Goal: Information Seeking & Learning: Learn about a topic

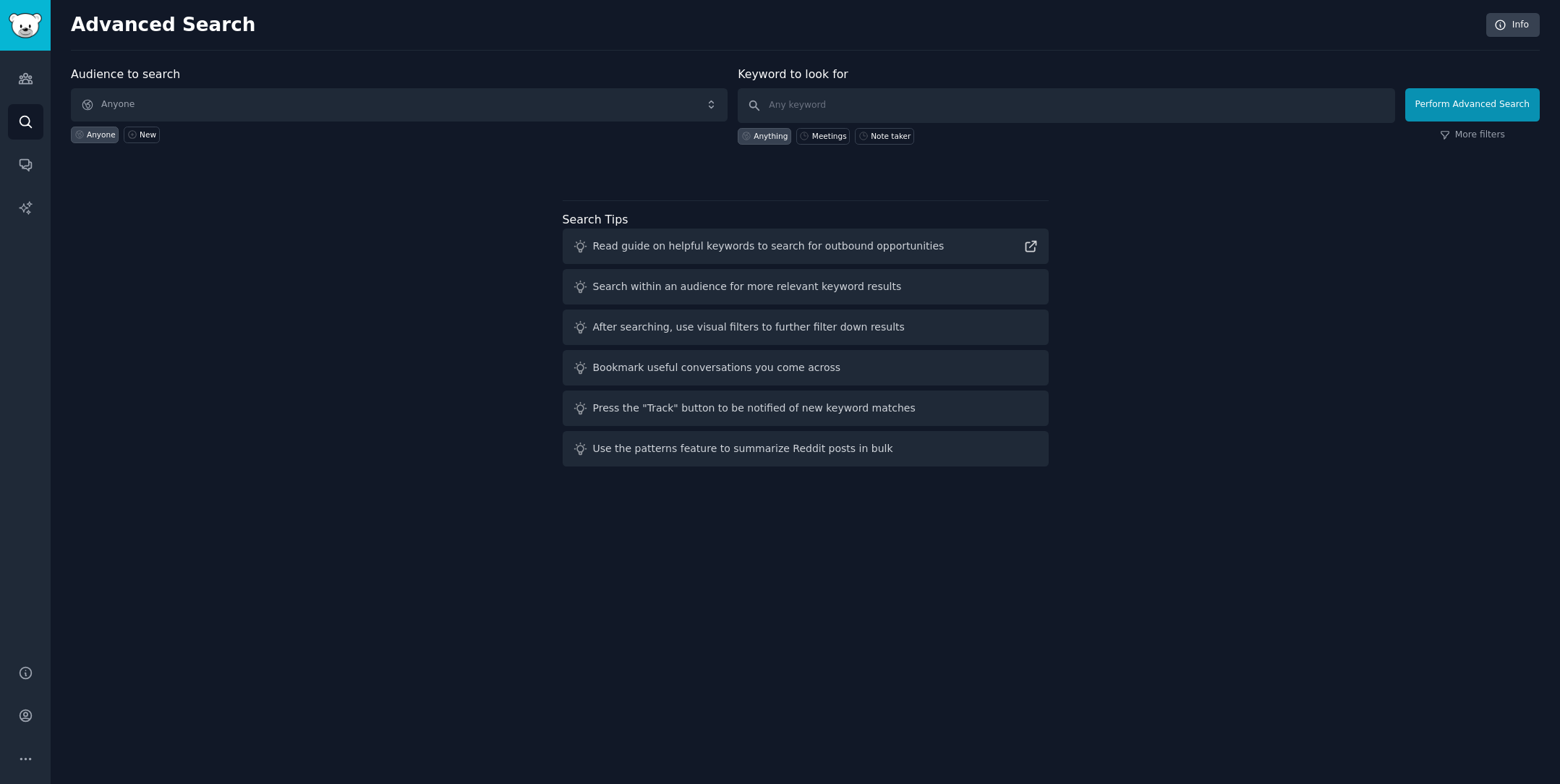
click at [305, 275] on div "Audience to search Anyone Anyone New Keyword to look for Anything Meetings Note…" at bounding box center [805, 269] width 1469 height 406
click at [26, 716] on icon "Sidebar" at bounding box center [25, 715] width 11 height 11
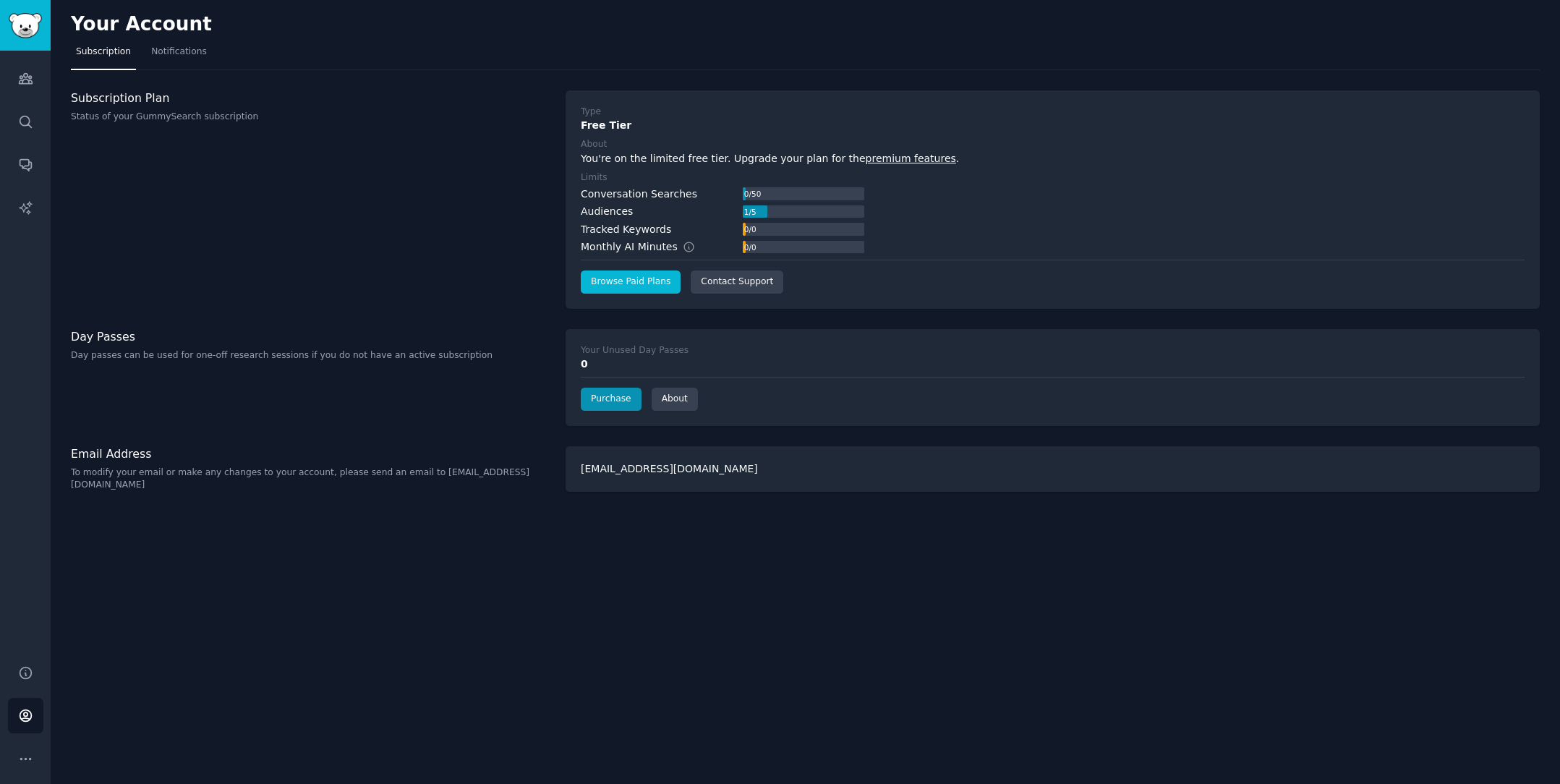
click at [637, 277] on link "Browse Paid Plans" at bounding box center [630, 282] width 100 height 23
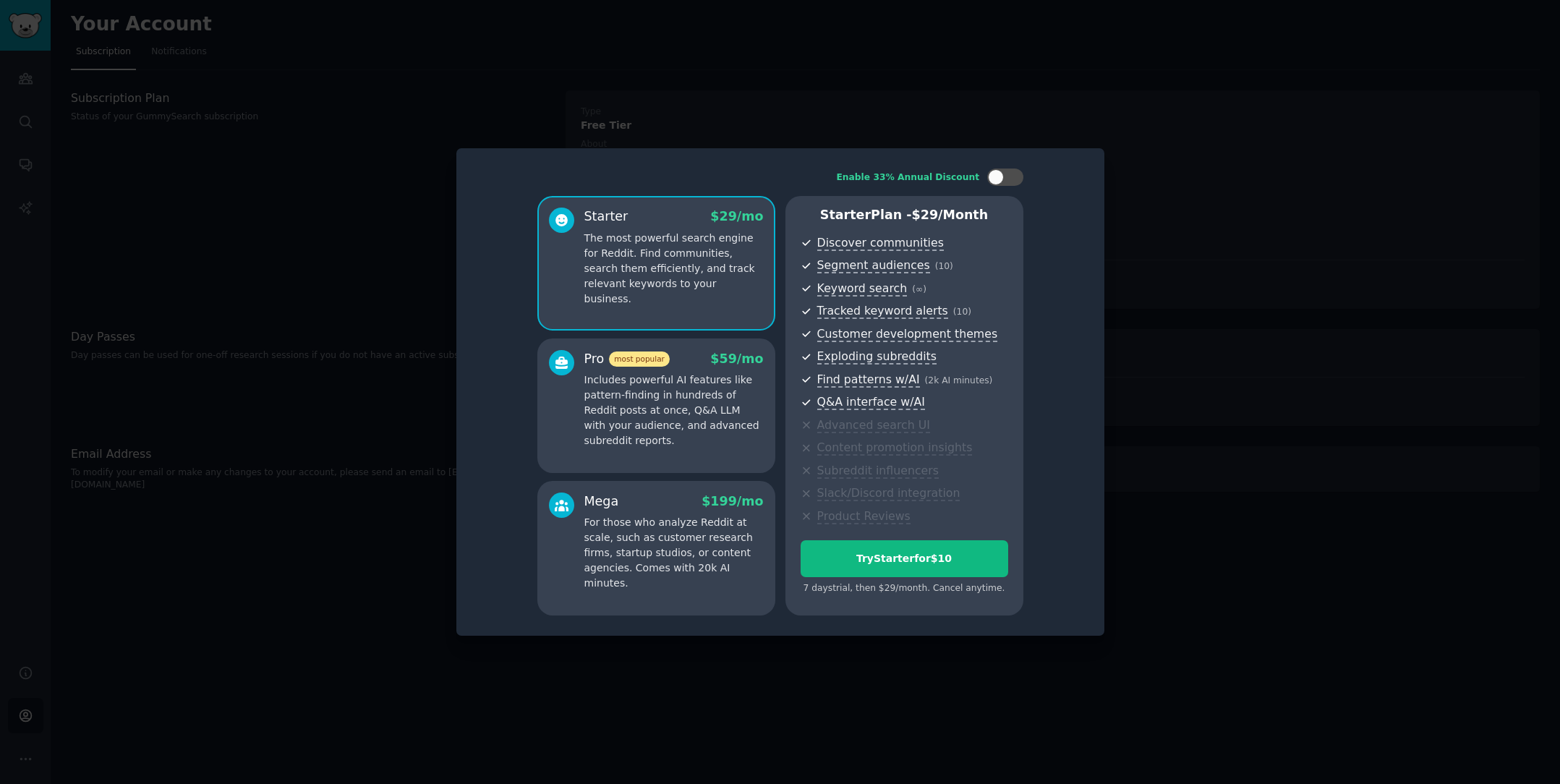
drag, startPoint x: 1184, startPoint y: 207, endPoint x: 1103, endPoint y: 199, distance: 81.4
click at [1184, 207] on div at bounding box center [780, 392] width 1560 height 784
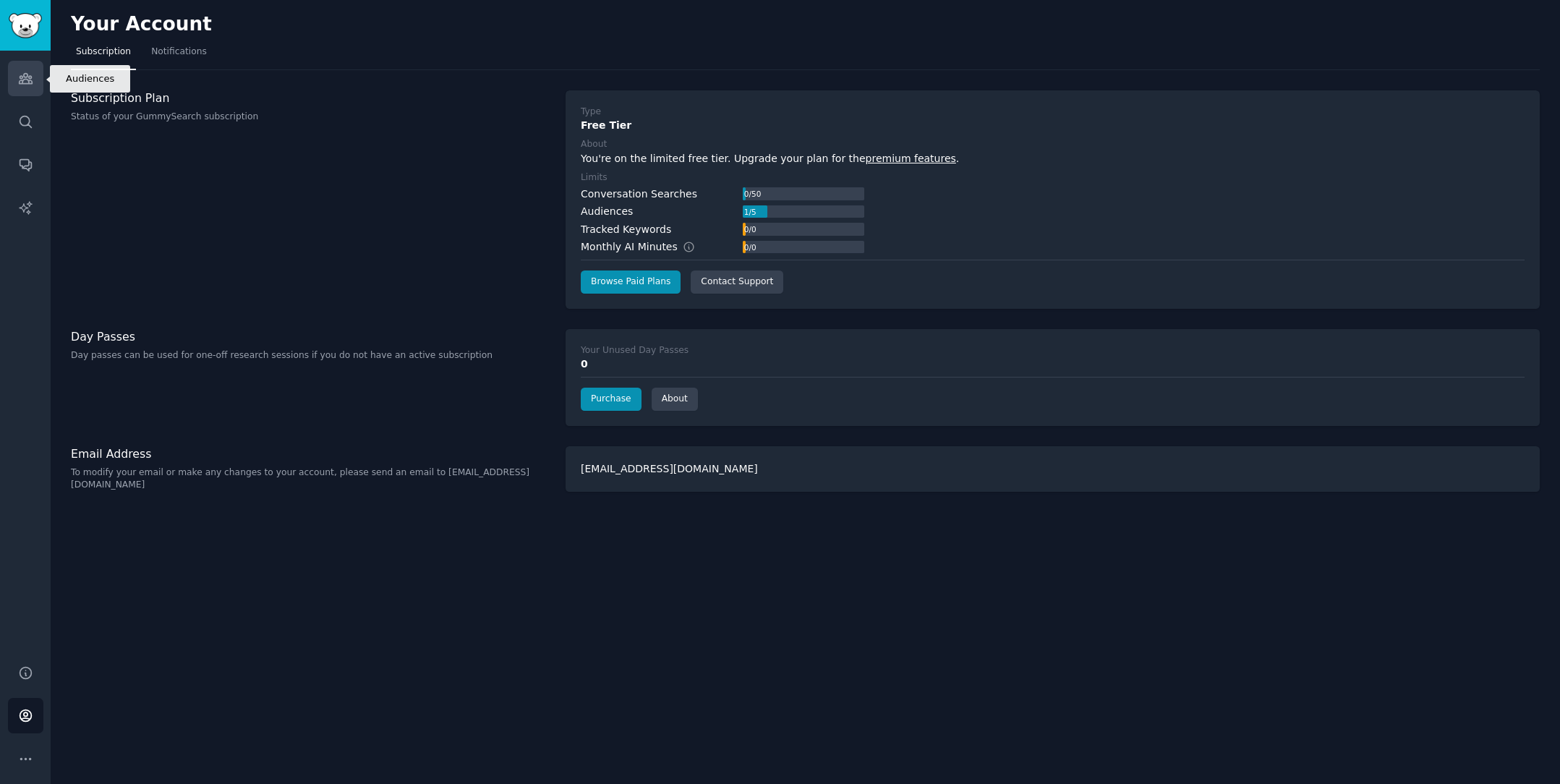
click at [20, 85] on icon "Sidebar" at bounding box center [25, 78] width 15 height 15
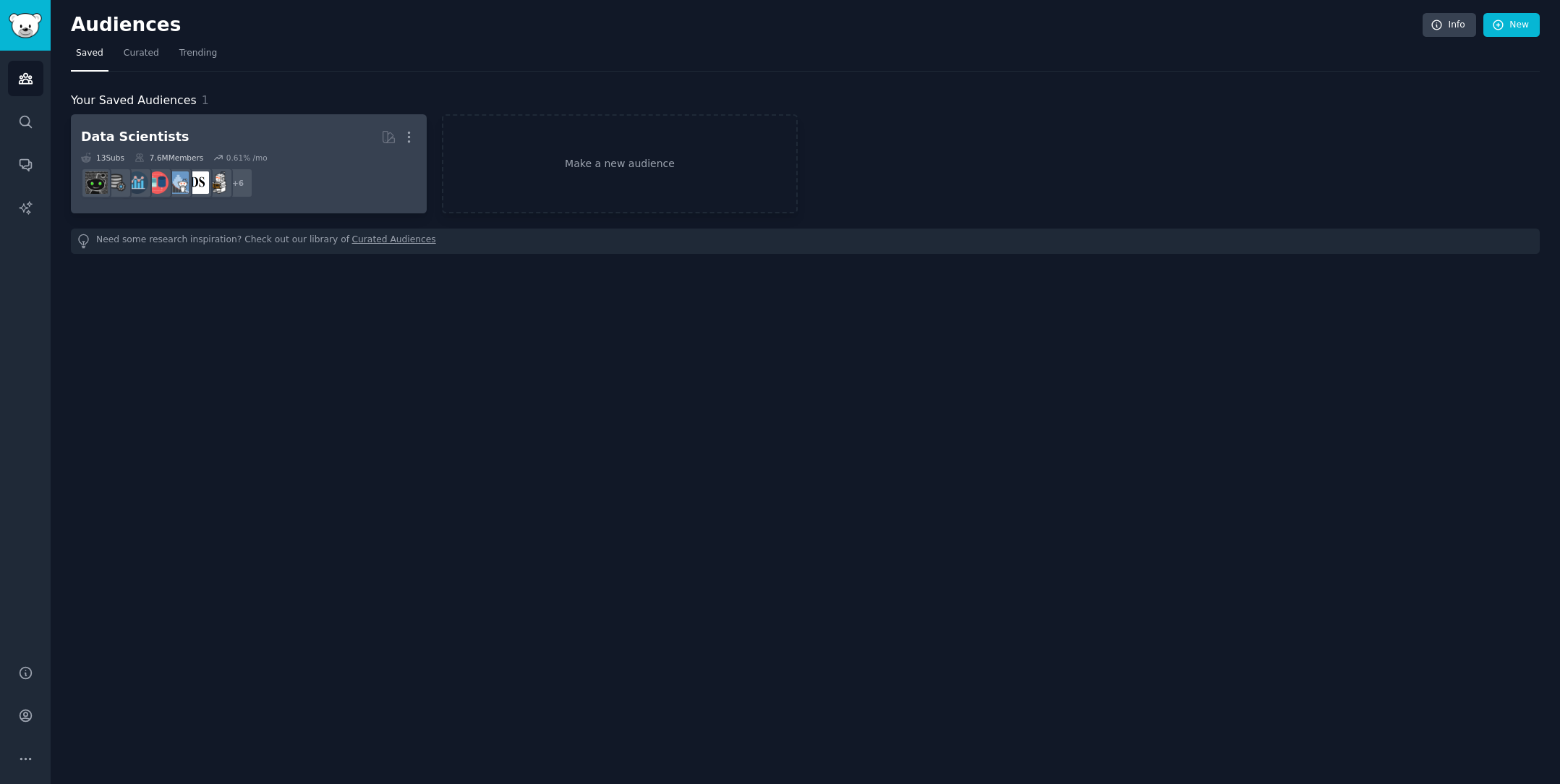
click at [267, 146] on h2 "Data Scientists More" at bounding box center [249, 137] width 336 height 26
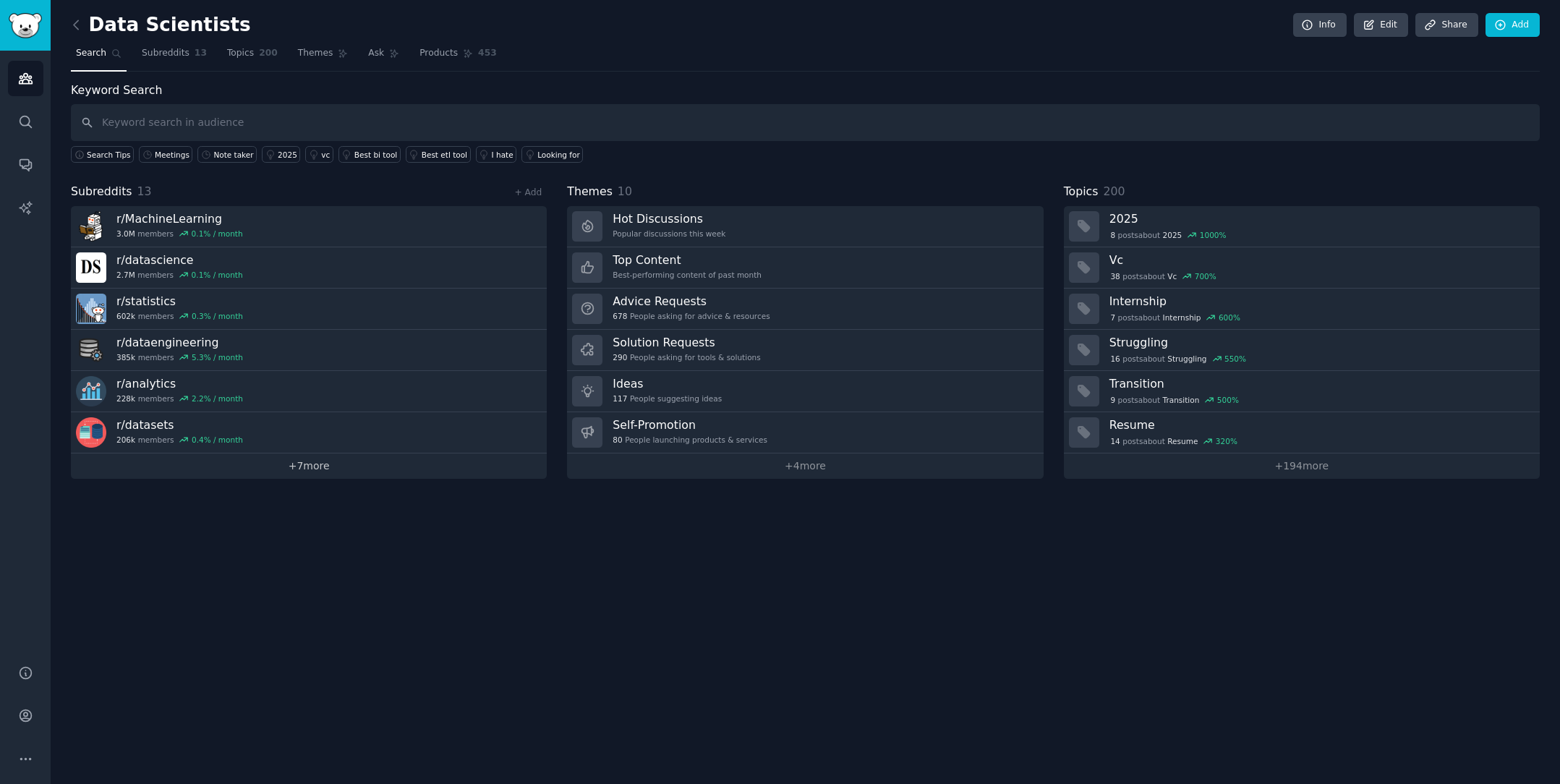
click at [252, 465] on link "+ 7 more" at bounding box center [308, 465] width 476 height 26
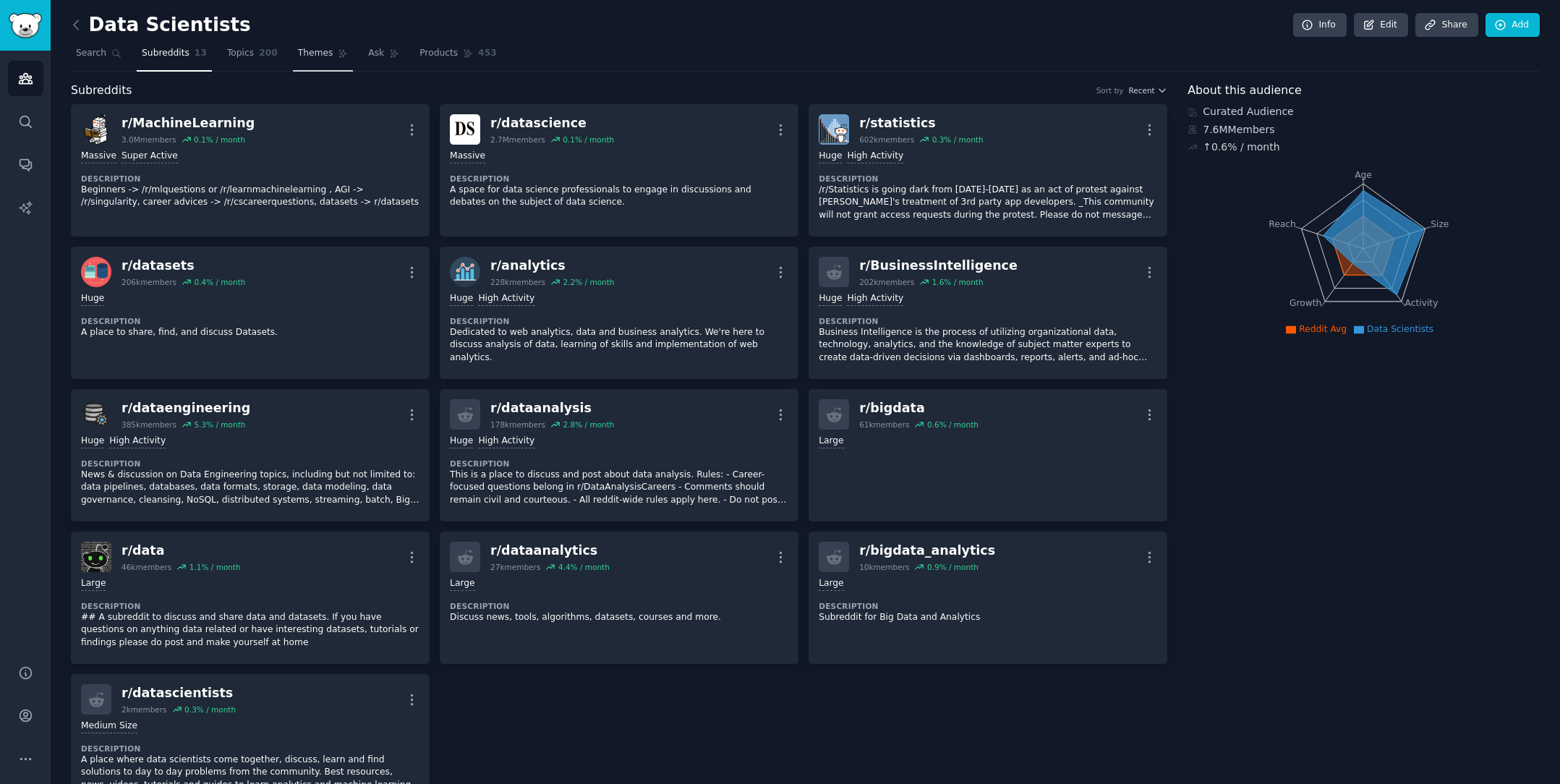
click at [312, 59] on link "Themes" at bounding box center [323, 57] width 61 height 30
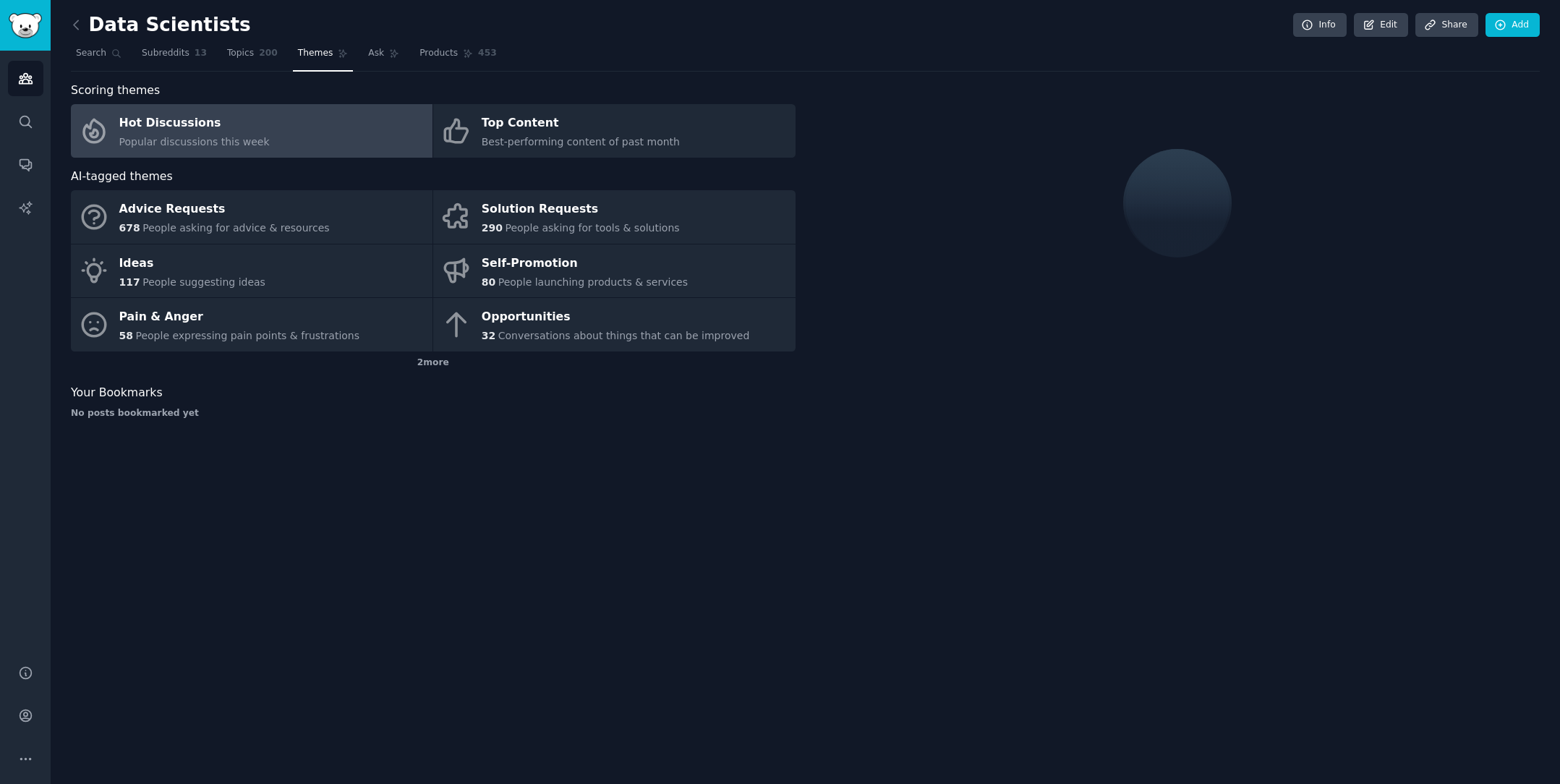
click at [239, 136] on span "Popular discussions this week" at bounding box center [194, 141] width 150 height 11
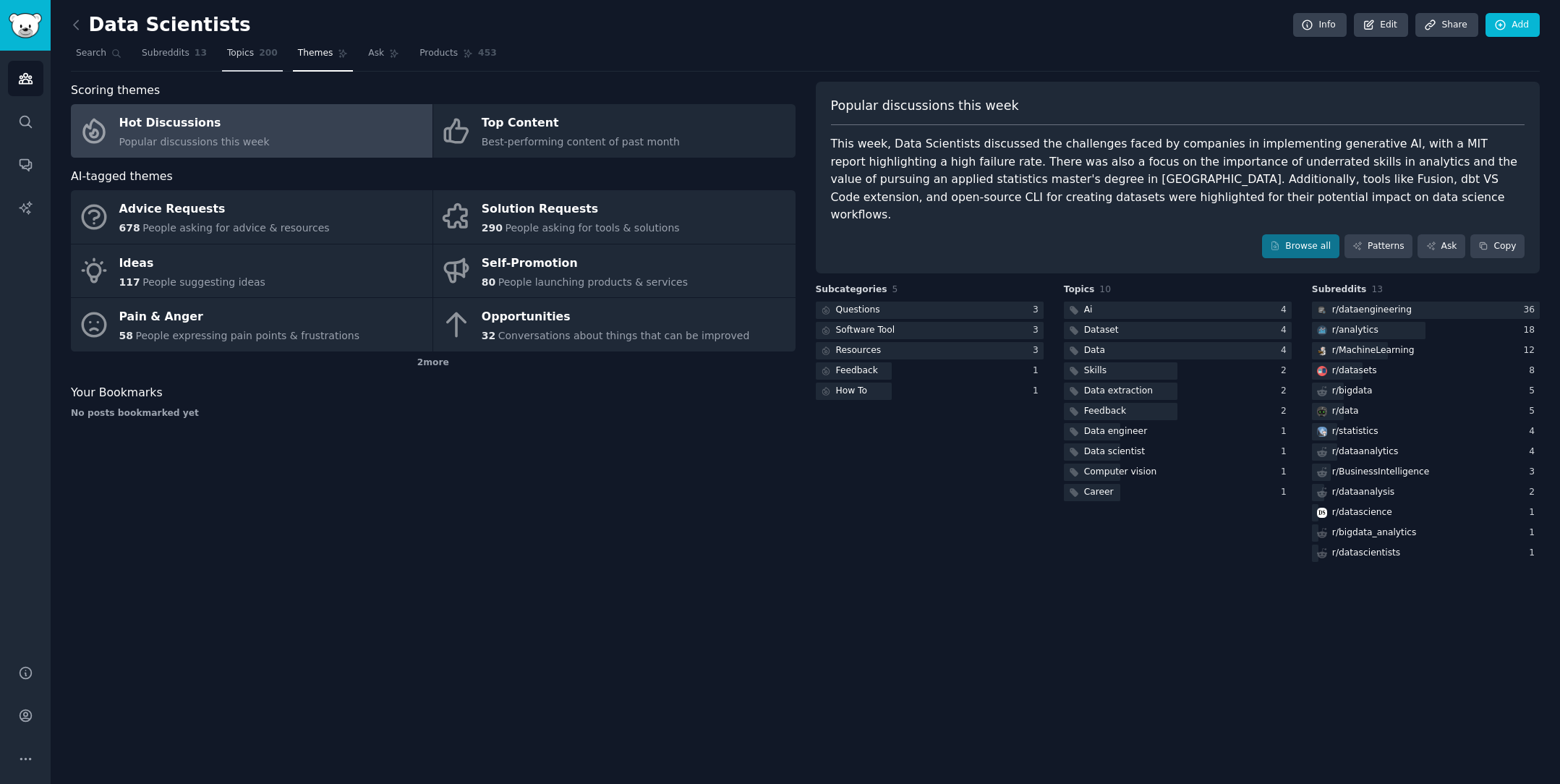
click at [255, 61] on link "Topics 200" at bounding box center [252, 57] width 61 height 30
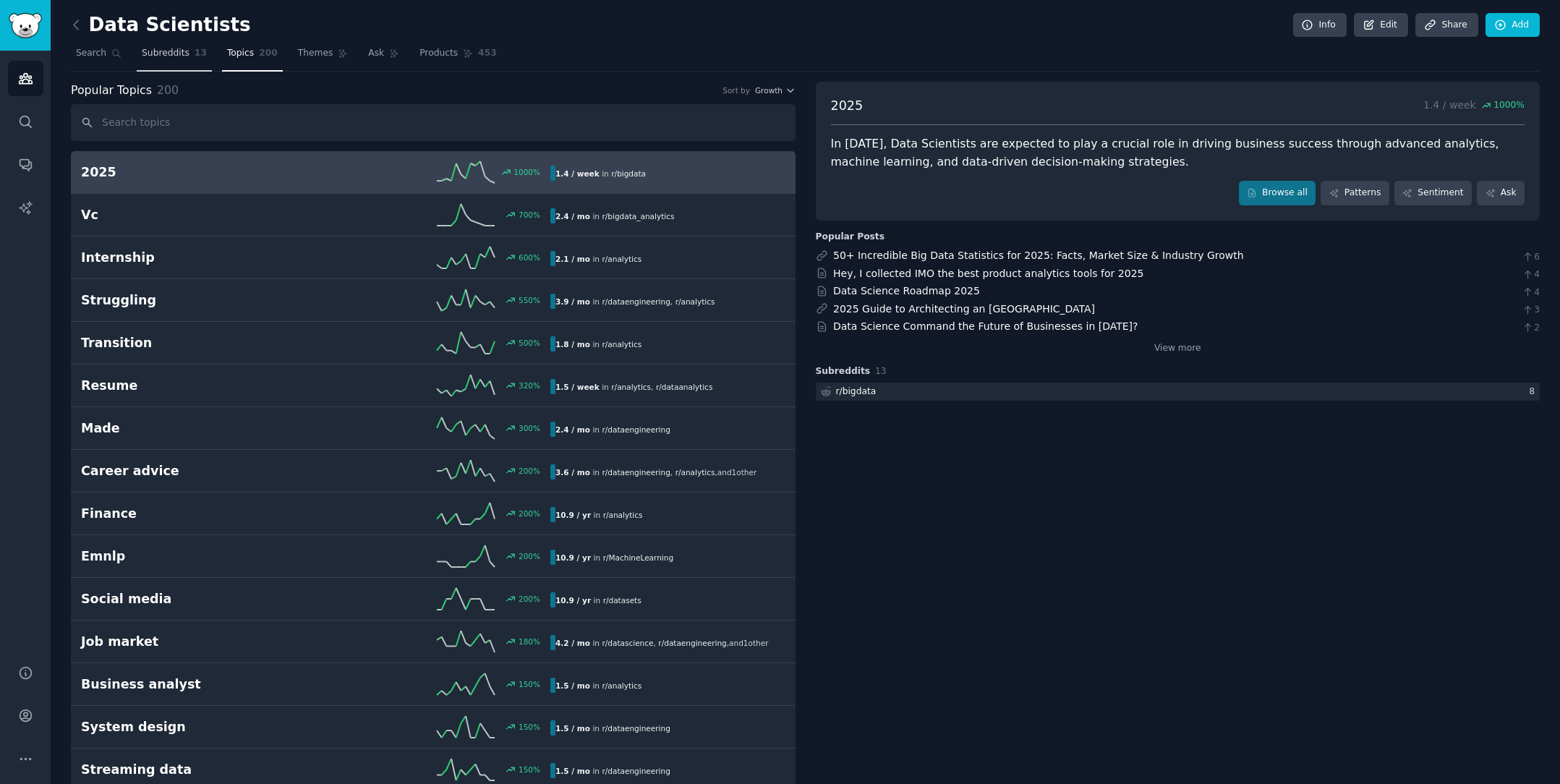
click at [179, 60] on link "Subreddits 13" at bounding box center [174, 57] width 75 height 30
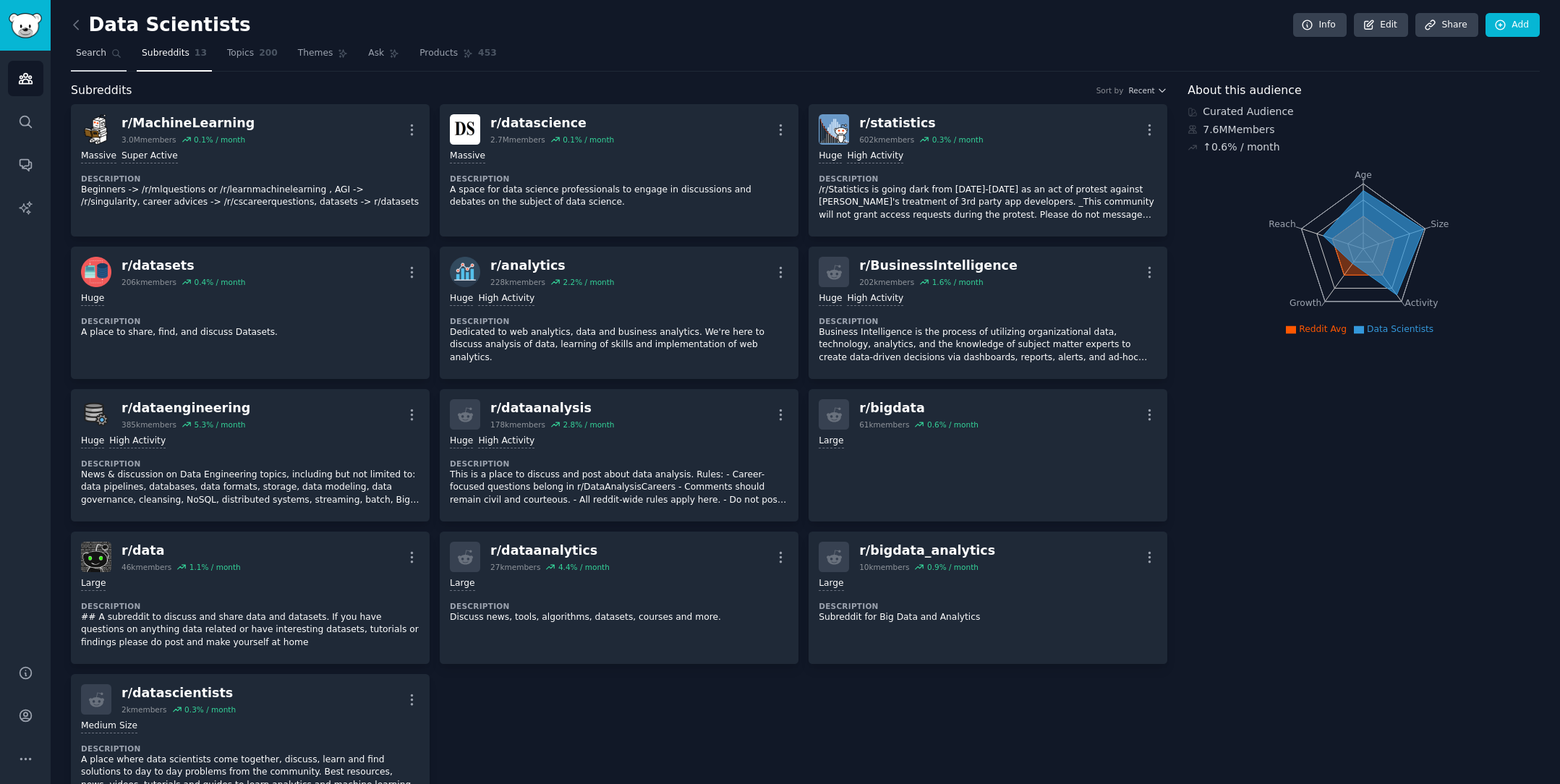
click at [91, 61] on link "Search" at bounding box center [98, 57] width 56 height 30
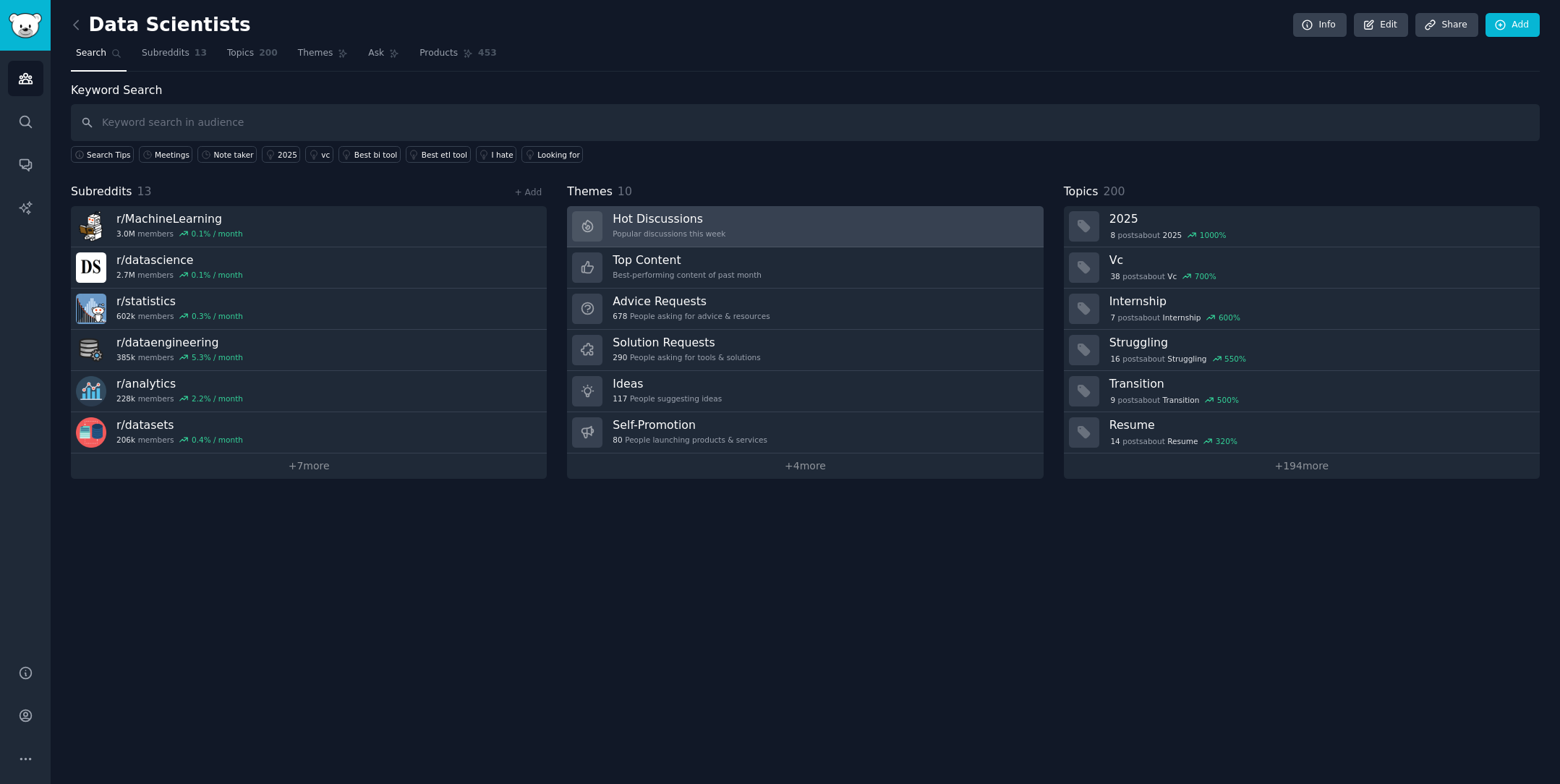
click at [693, 222] on h3 "Hot Discussions" at bounding box center [670, 218] width 113 height 15
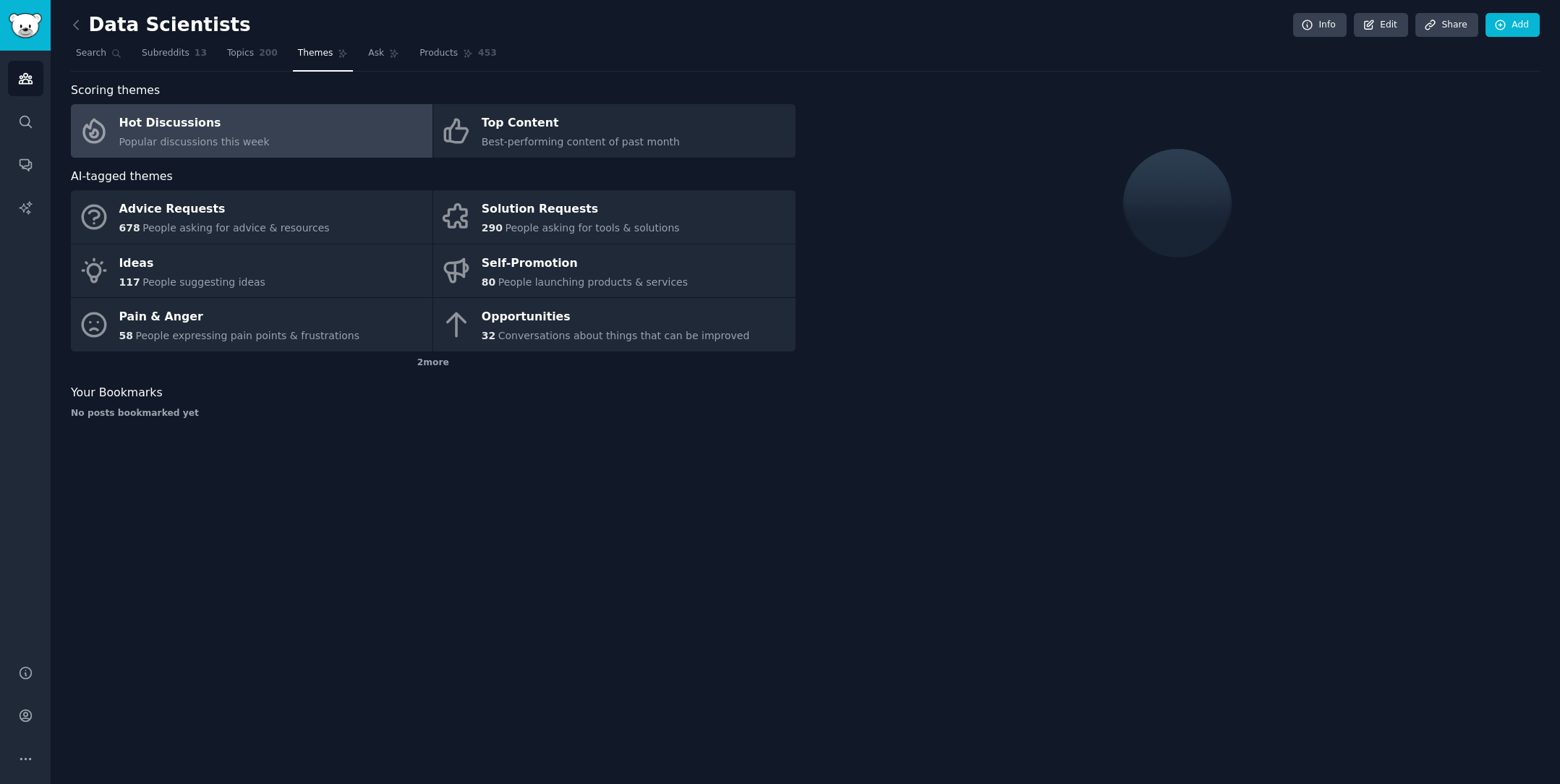
click at [311, 135] on link "Hot Discussions Popular discussions this week" at bounding box center [251, 131] width 361 height 54
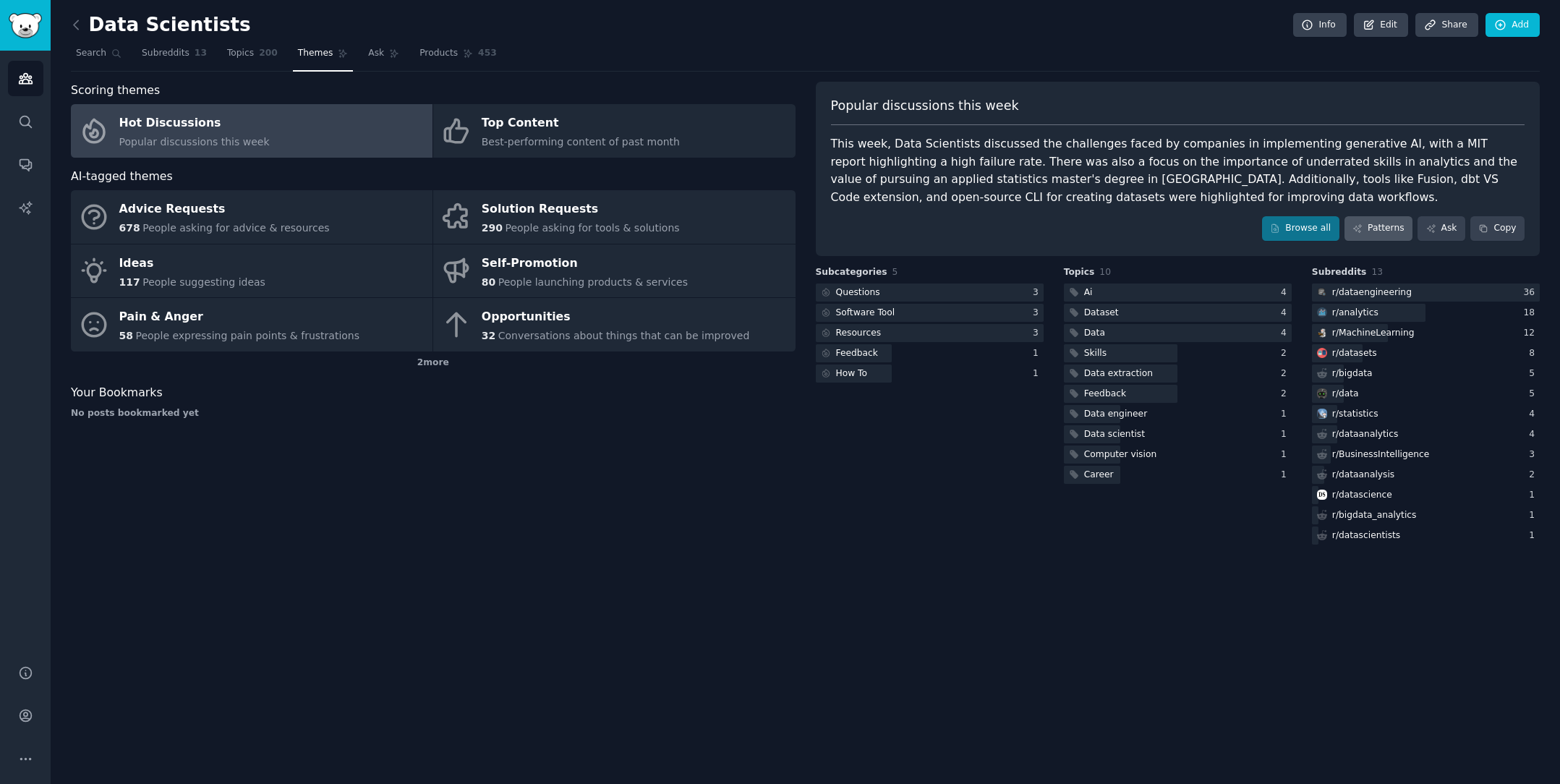
click at [1363, 228] on icon at bounding box center [1357, 228] width 10 height 10
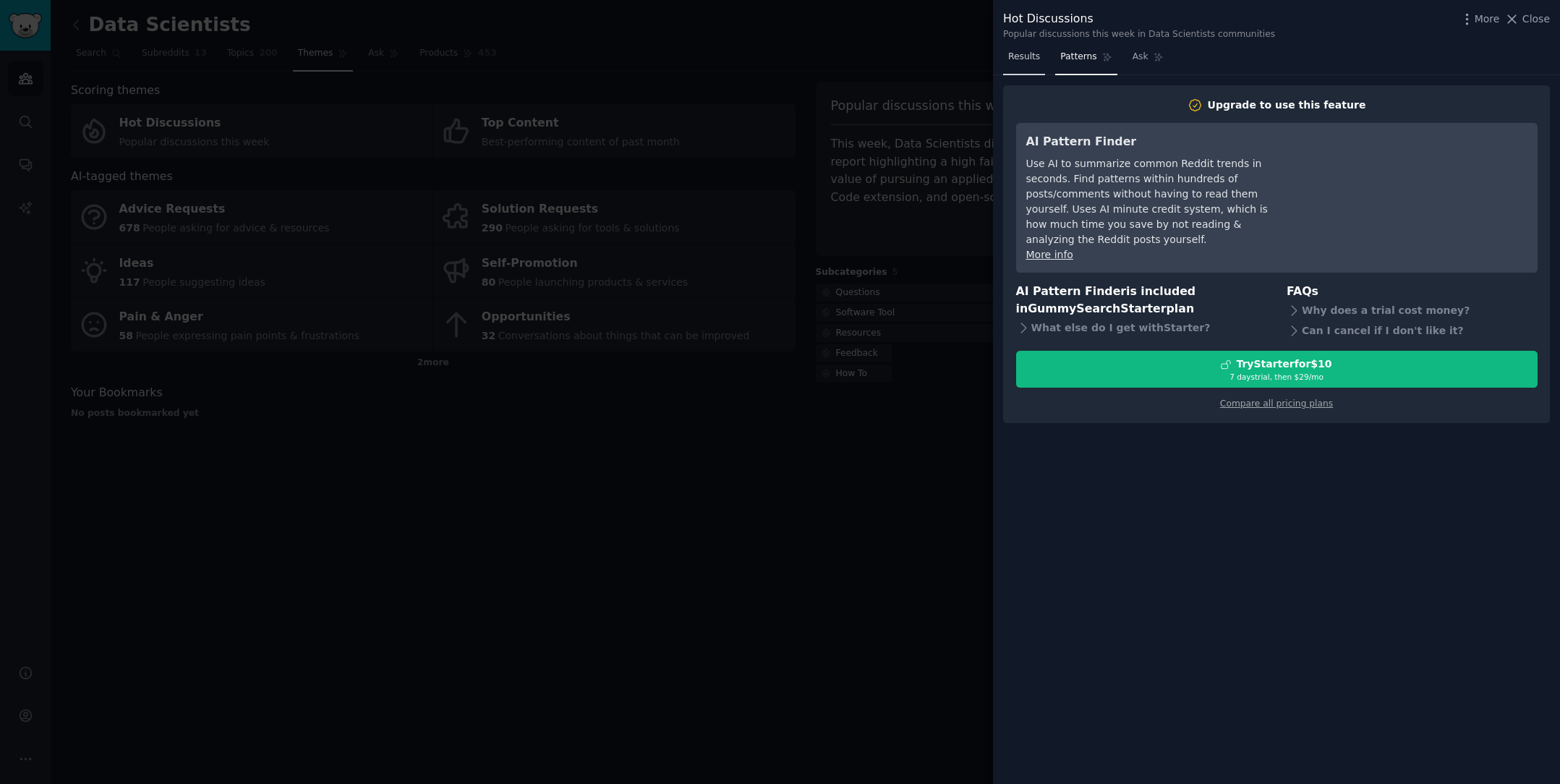
click at [1034, 62] on link "Results" at bounding box center [1024, 61] width 42 height 30
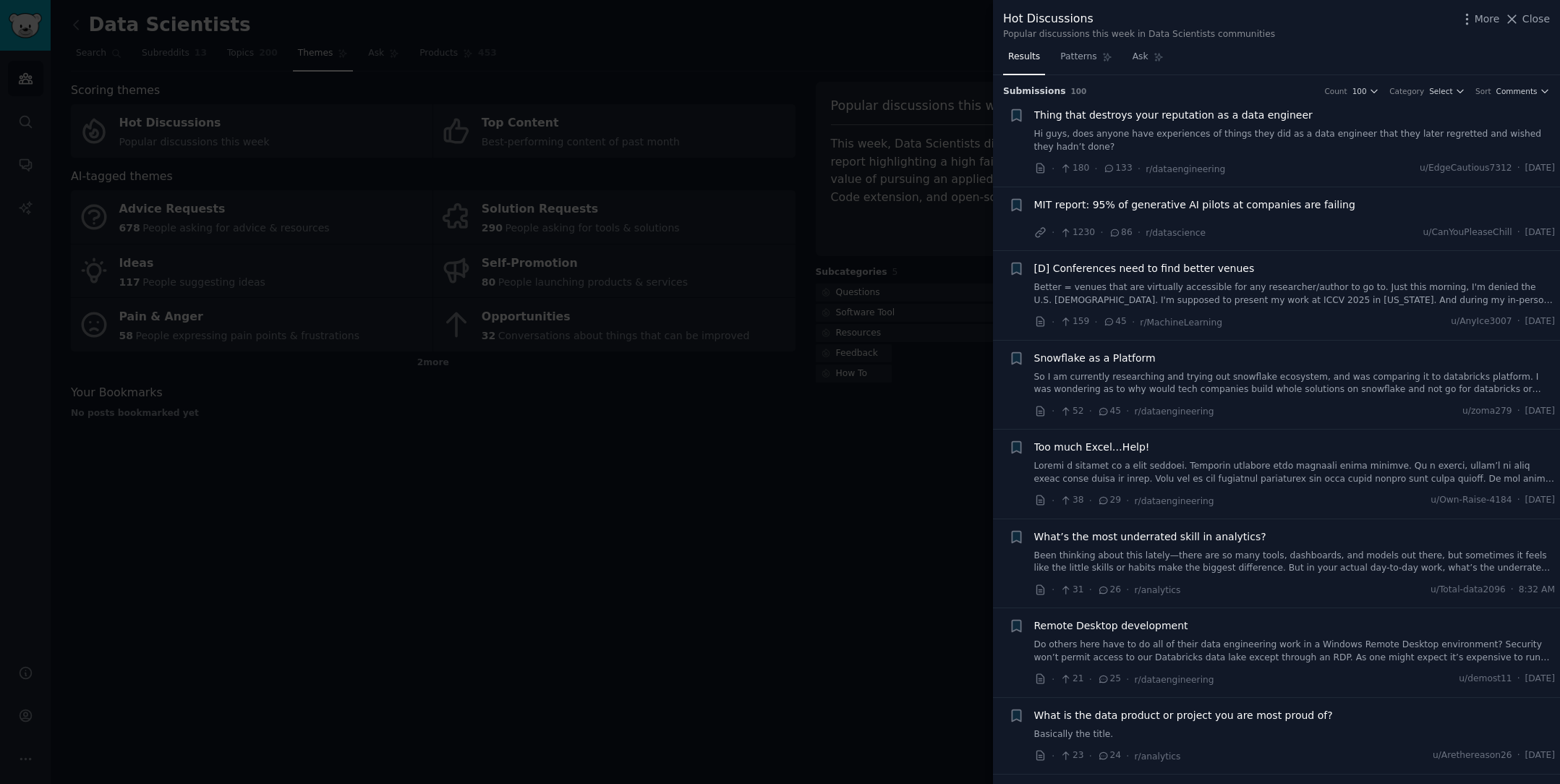
click at [1097, 209] on span "MIT report: 95% of generative AI pilots at companies are failing" at bounding box center [1195, 205] width 322 height 15
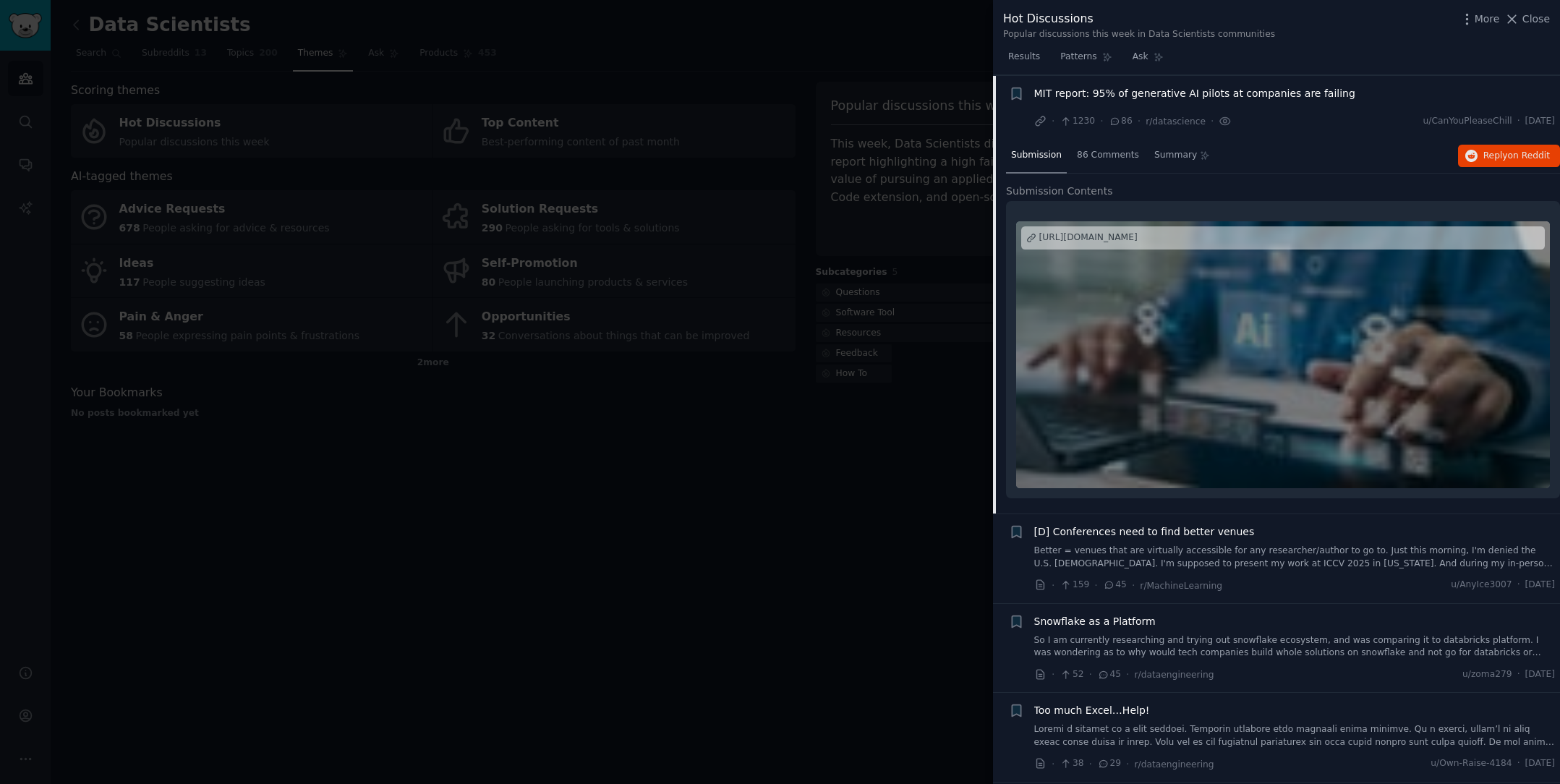
scroll to position [532, 0]
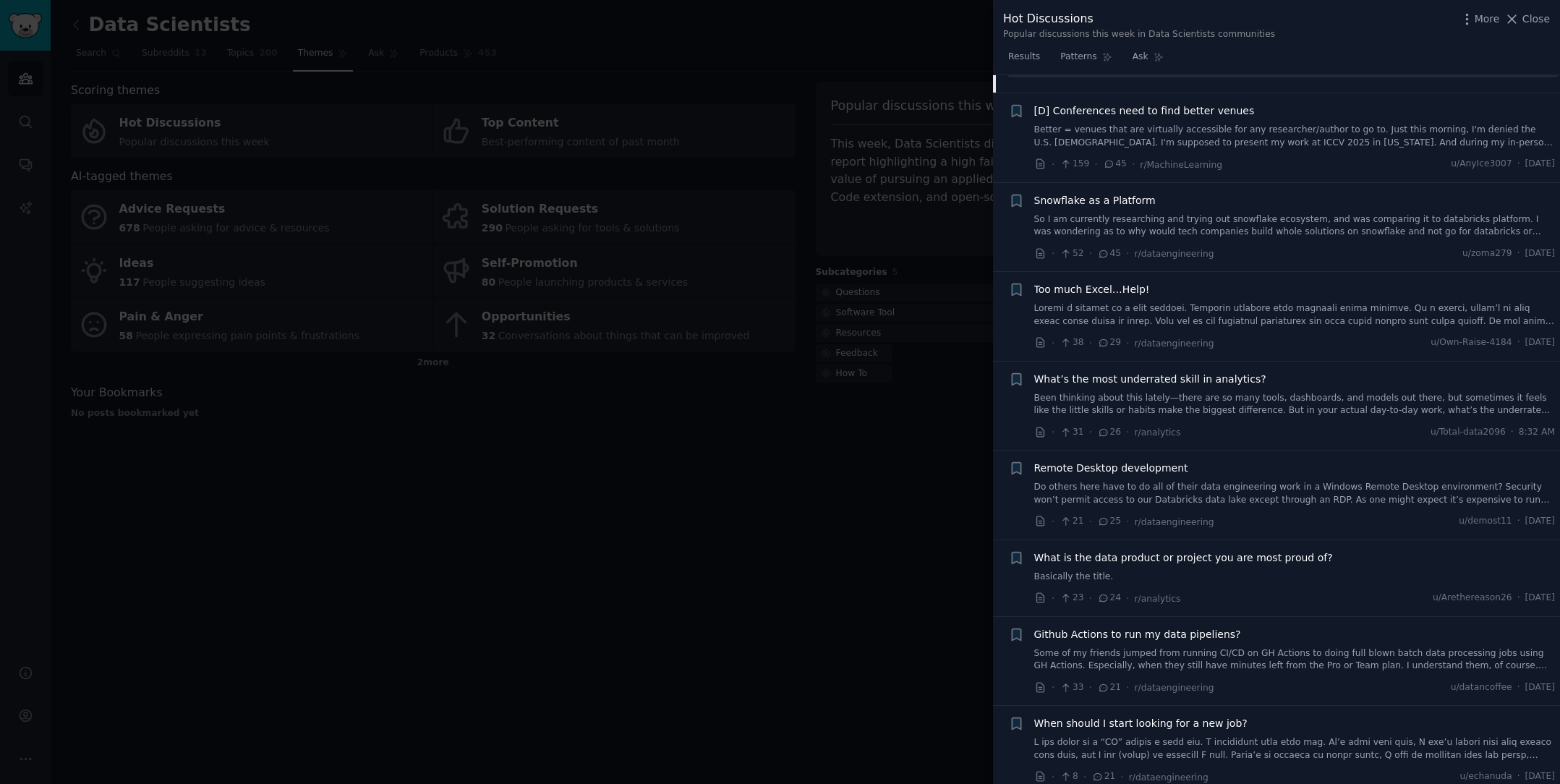
click at [1131, 441] on div "+ What’s the most underrated skill in analytics? Been thinking about this latel…" at bounding box center [1276, 406] width 567 height 90
click at [1130, 471] on div "Remote Desktop development Do others here have to do all of their data engineer…" at bounding box center [1295, 484] width 521 height 46
click at [1154, 552] on span "What is the data product or project you are most proud of?" at bounding box center [1184, 557] width 299 height 15
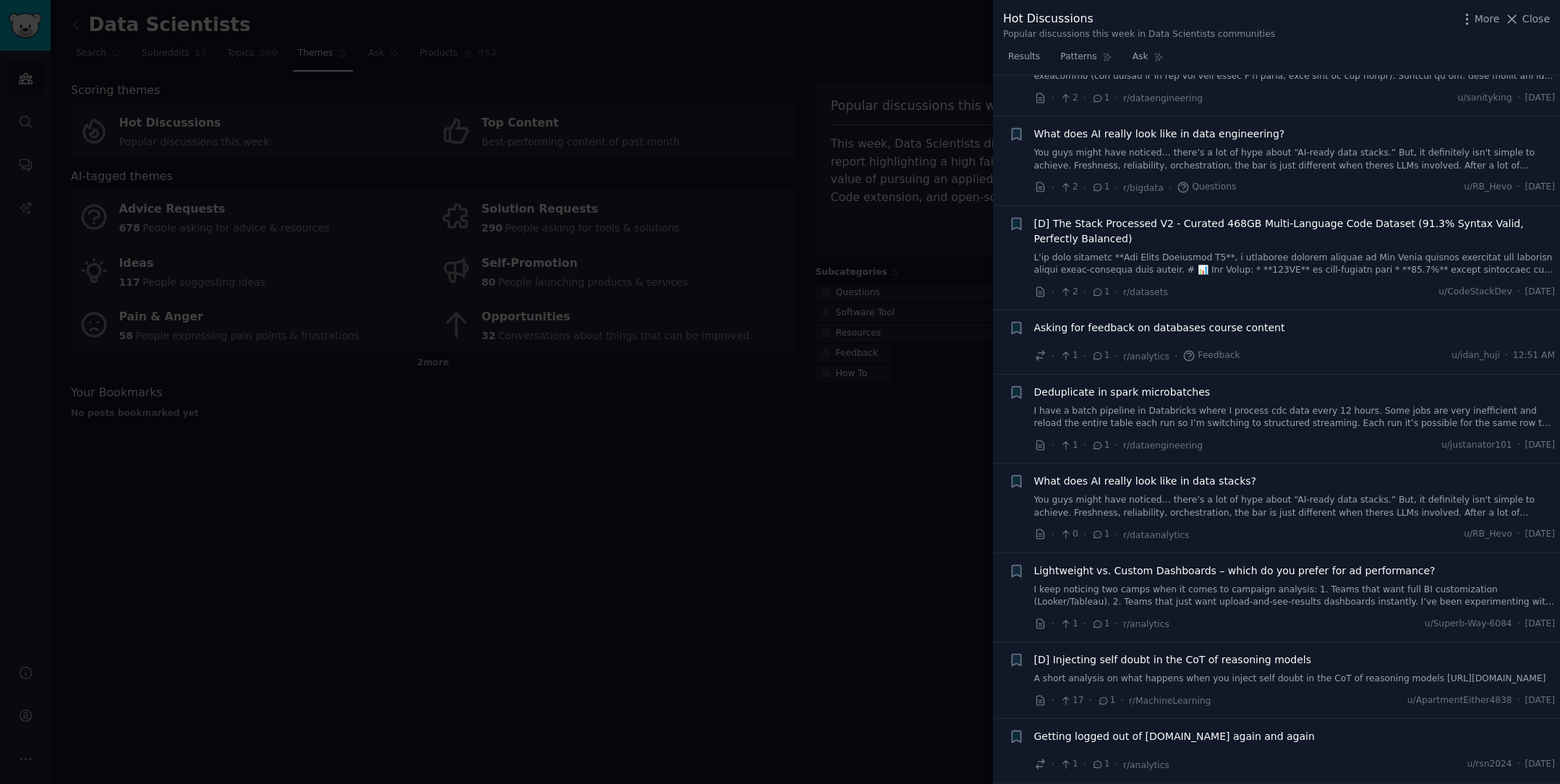
scroll to position [6696, 0]
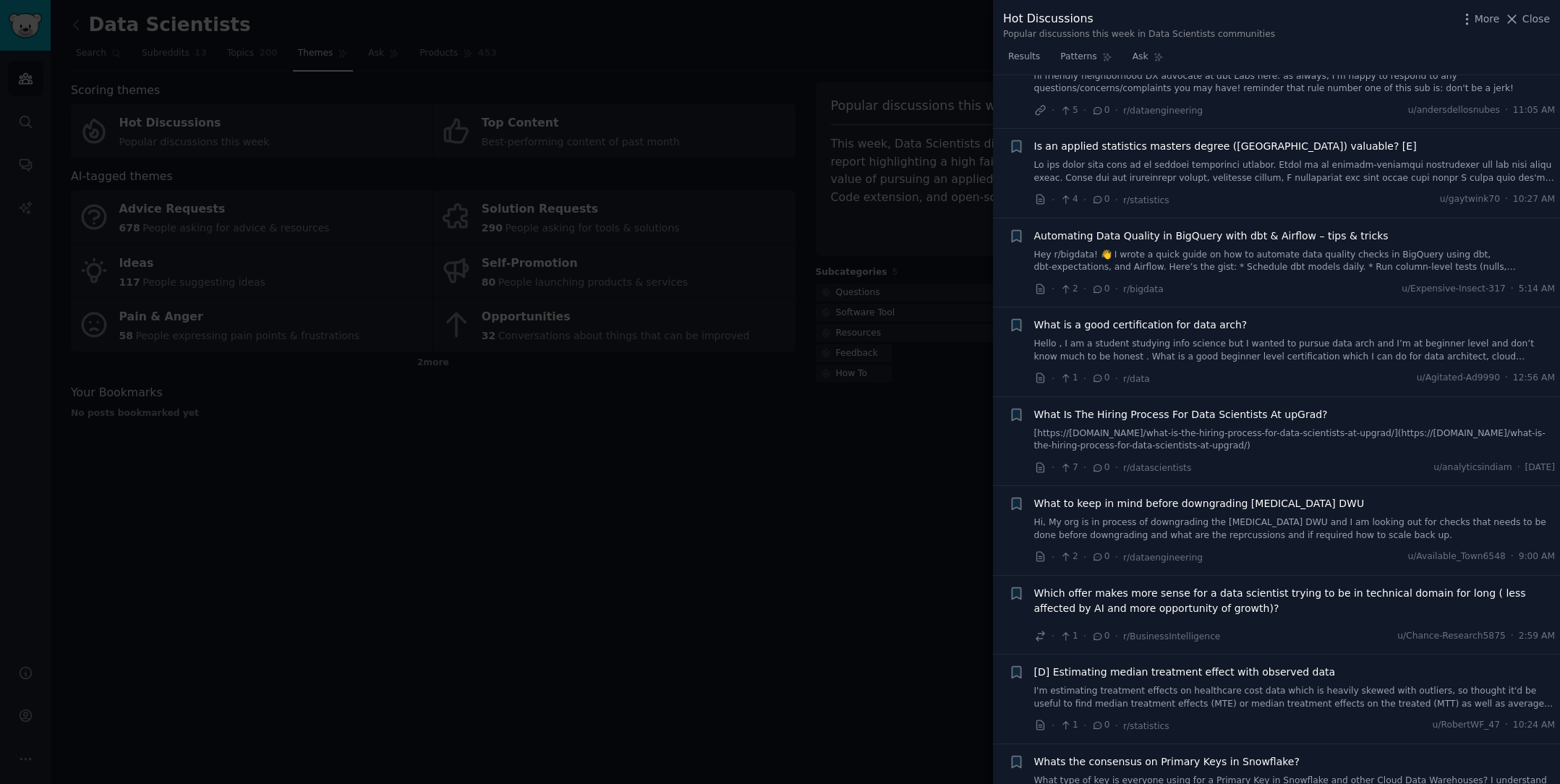
click at [1084, 486] on li "+ What to keep in mind before downgrading [MEDICAL_DATA] DWU Hi, My org is in p…" at bounding box center [1276, 530] width 567 height 89
click at [1087, 496] on span "What to keep in mind before downgrading [MEDICAL_DATA] DWU" at bounding box center [1200, 503] width 330 height 15
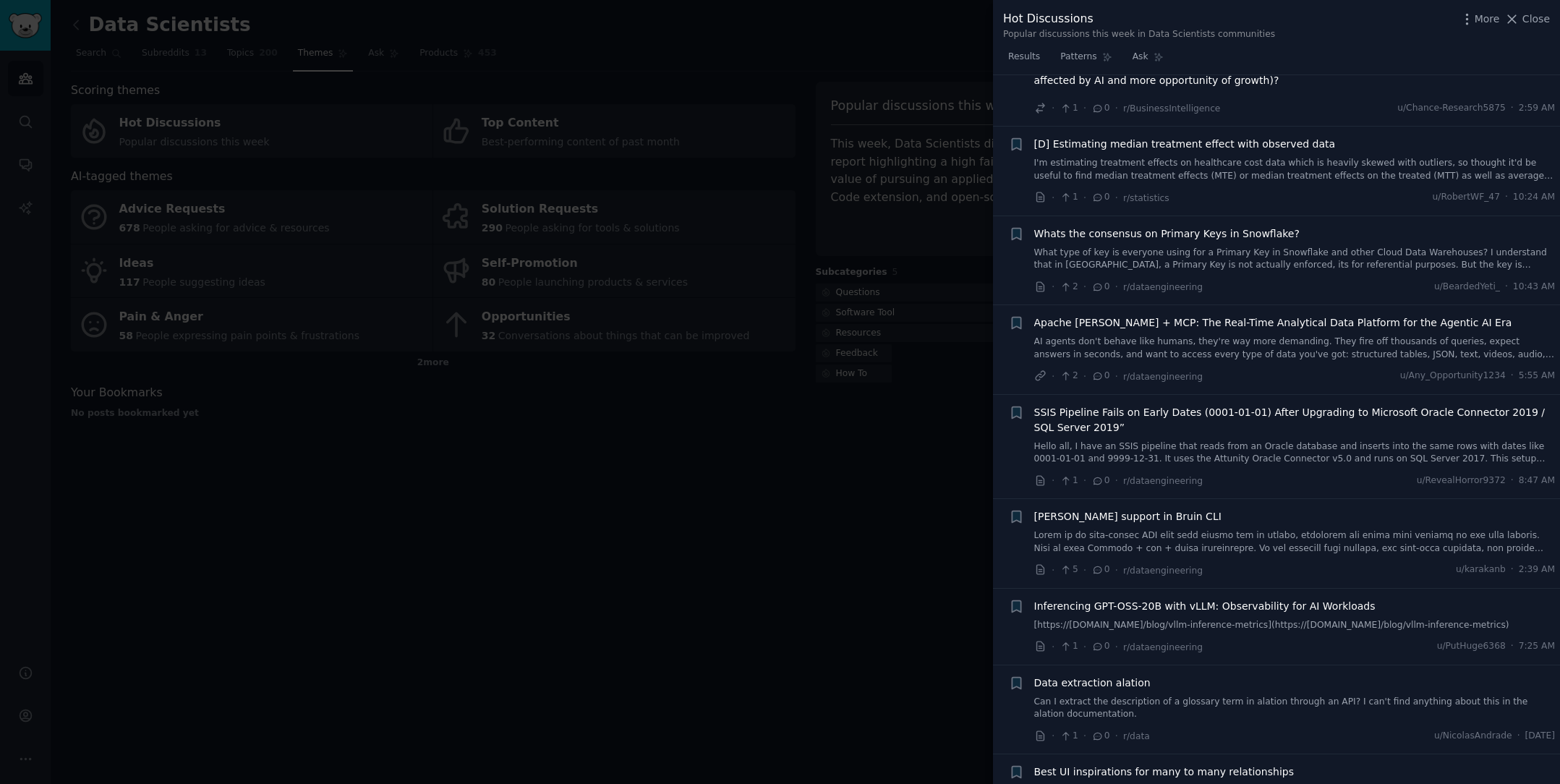
scroll to position [8199, 0]
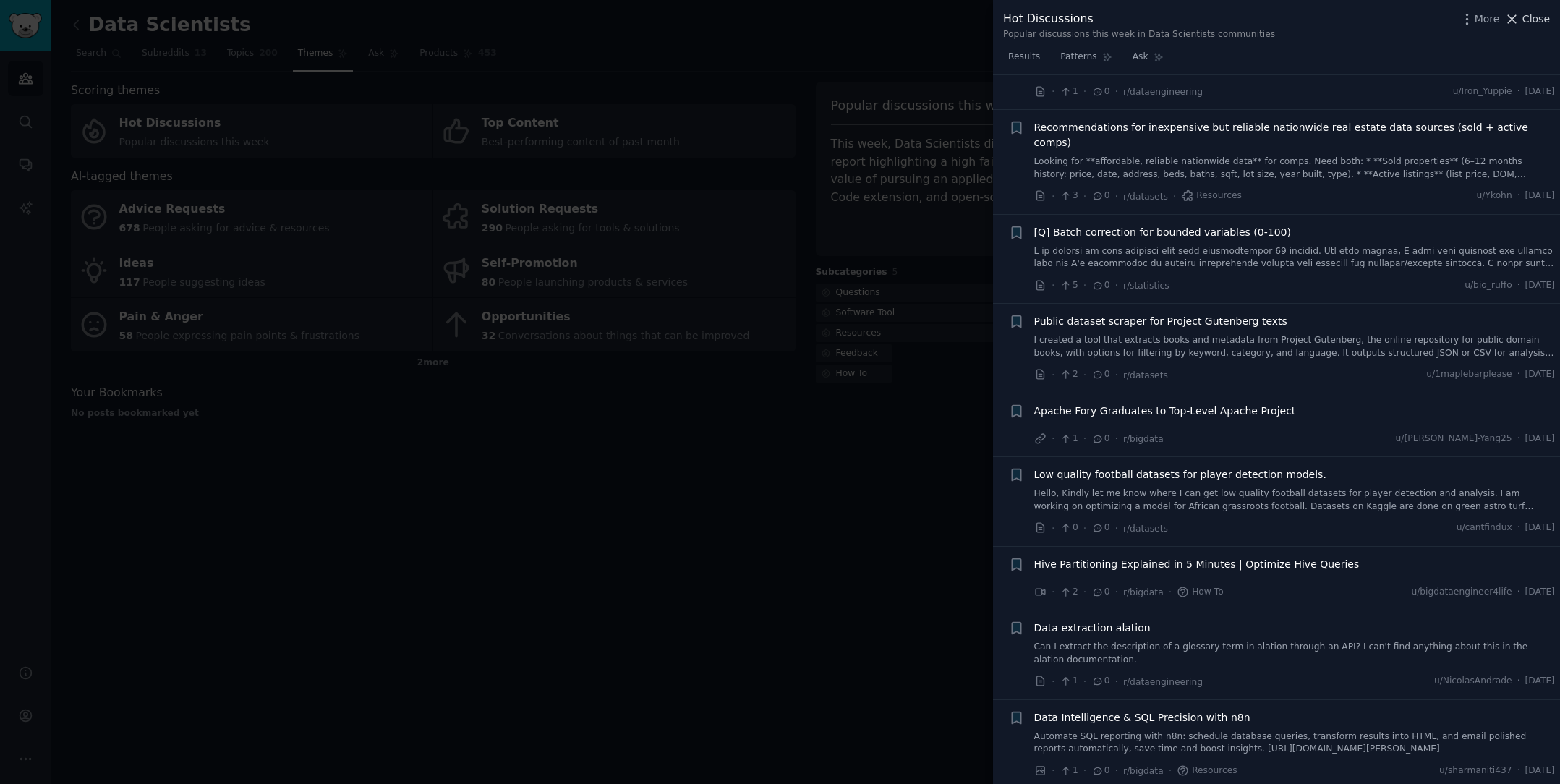
click at [1528, 18] on span "Close" at bounding box center [1536, 19] width 27 height 15
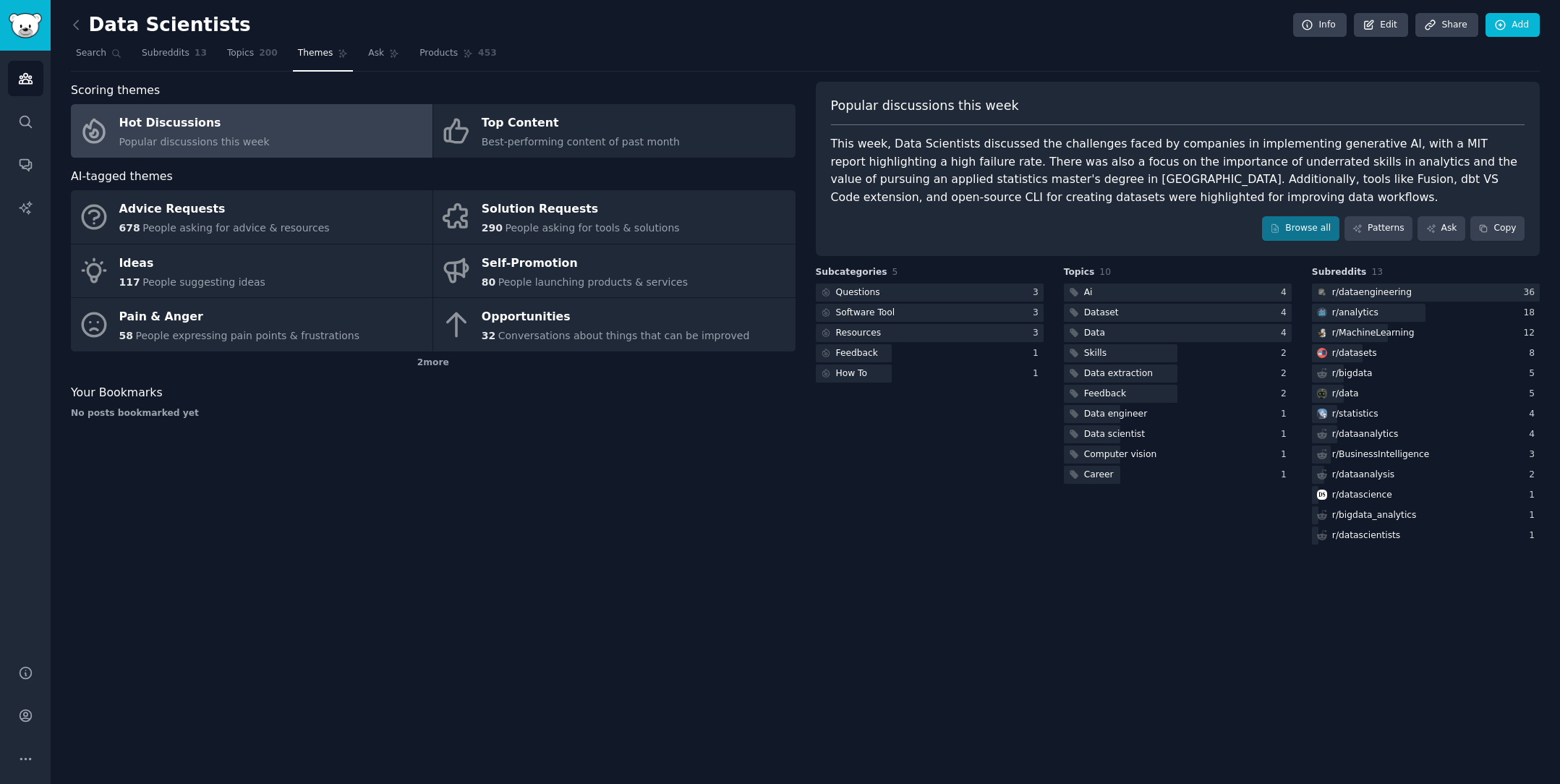
drag, startPoint x: 1351, startPoint y: 68, endPoint x: 1336, endPoint y: 66, distance: 15.1
click at [1342, 68] on nav "Search Subreddits 13 Topics 200 Themes Ask Products 453" at bounding box center [805, 57] width 1469 height 30
click at [23, 200] on icon "Sidebar" at bounding box center [25, 207] width 15 height 15
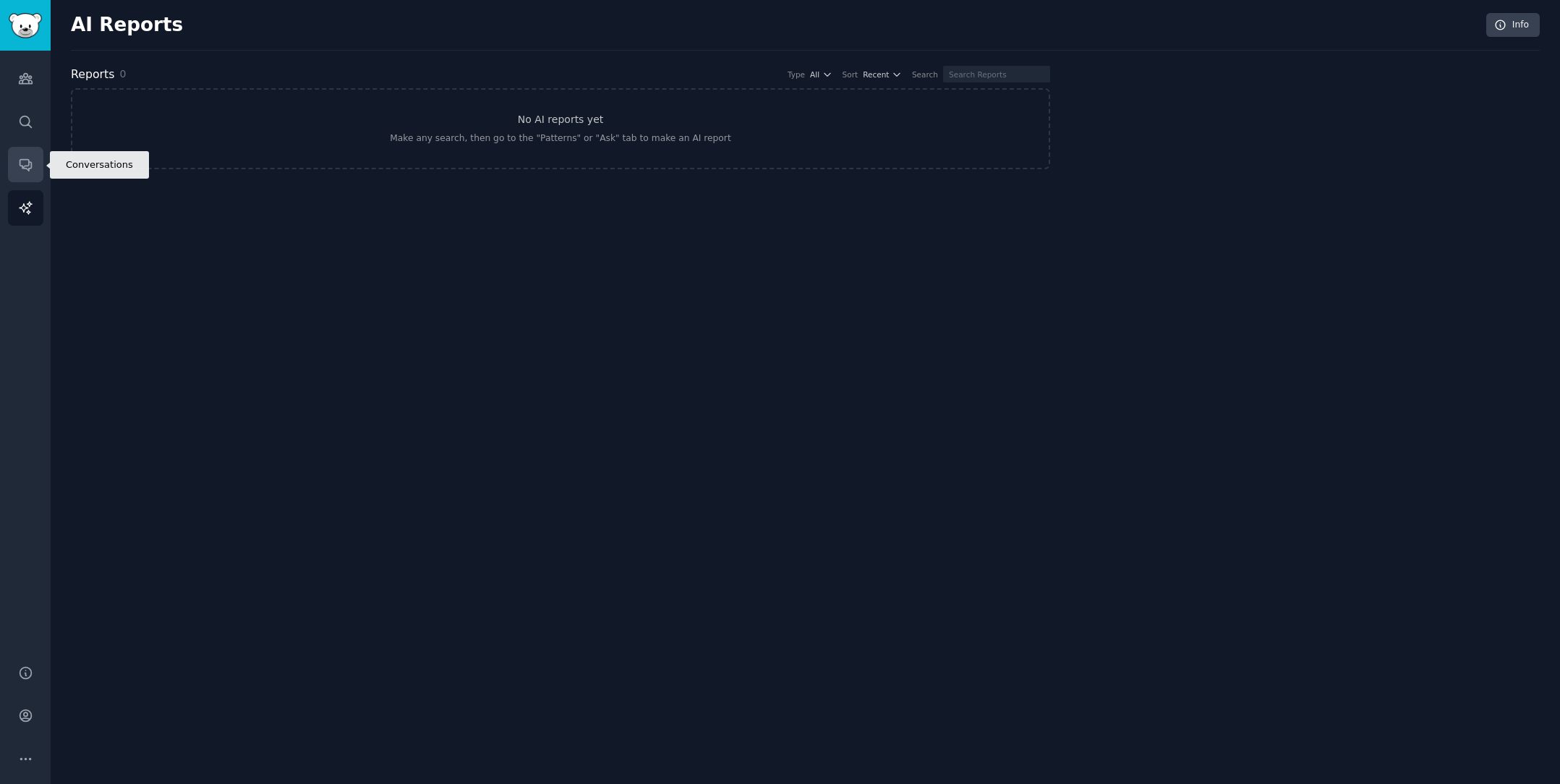
click at [21, 160] on icon "Sidebar" at bounding box center [25, 165] width 11 height 11
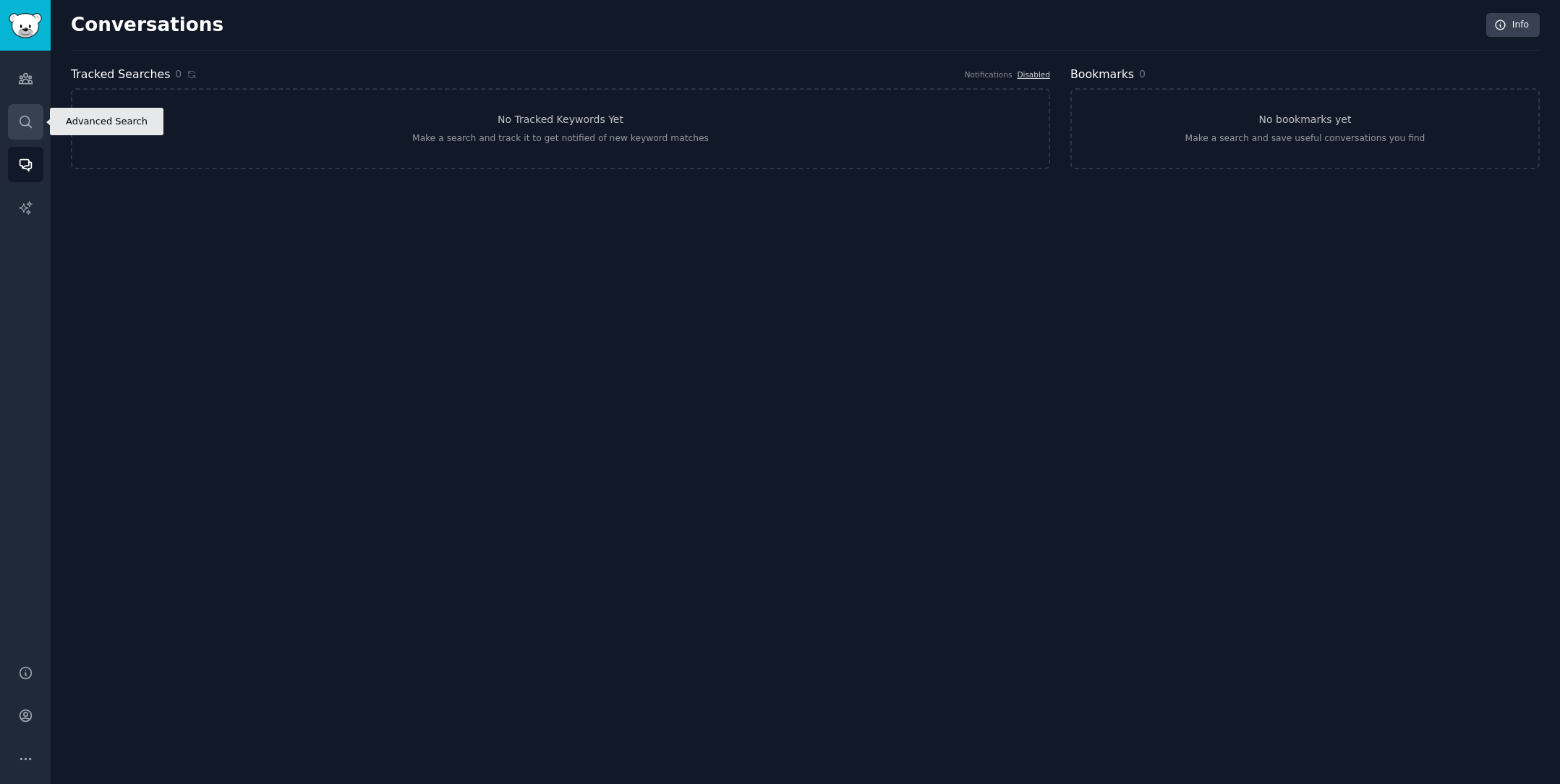
click at [27, 135] on link "Search" at bounding box center [26, 122] width 35 height 35
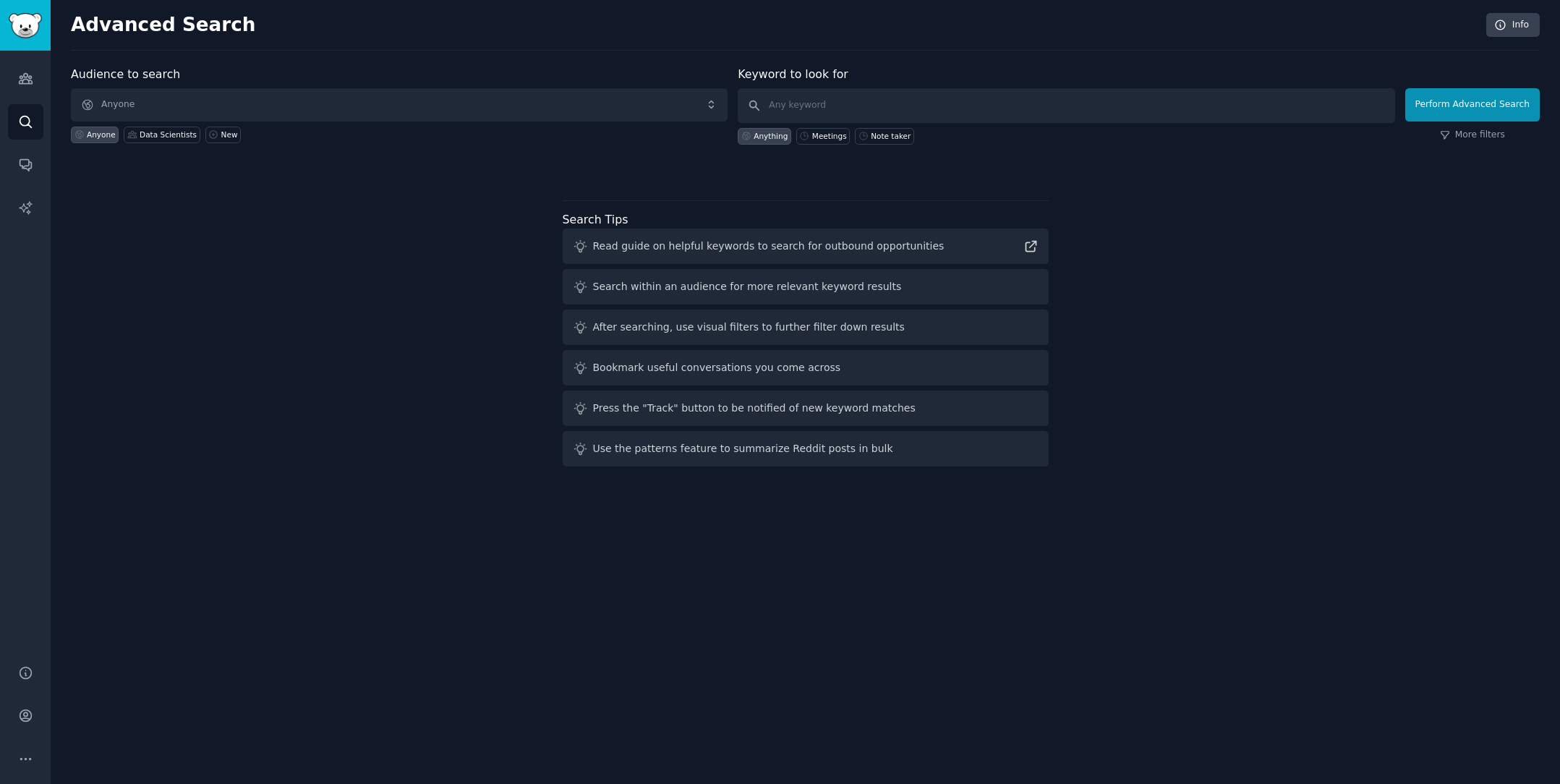
click at [1306, 270] on div "Audience to search Anyone Anyone Data Scientists New Keyword to look for Anythi…" at bounding box center [805, 269] width 1469 height 406
